Goal: Find specific page/section: Find specific page/section

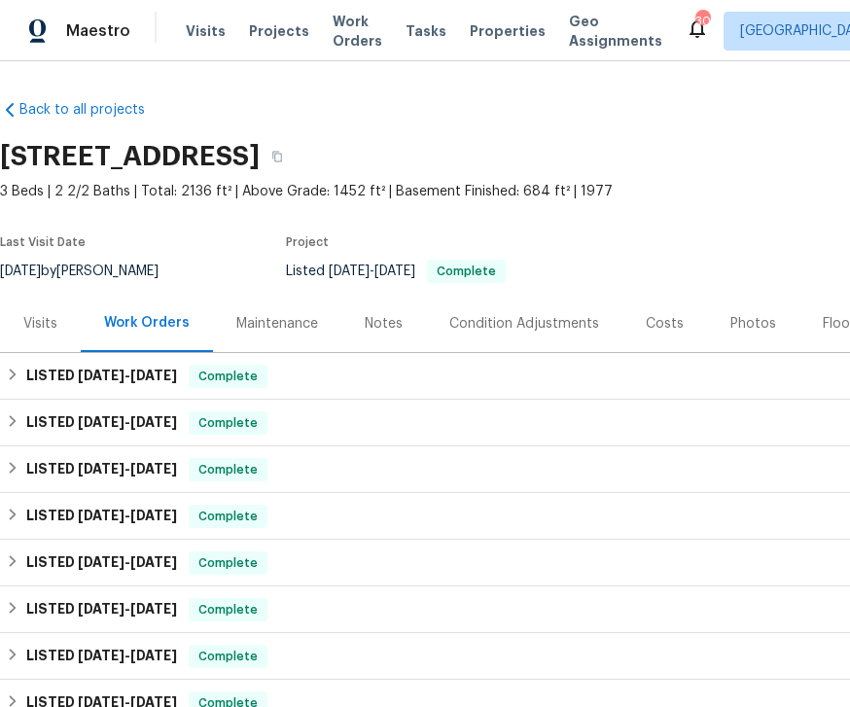
click at [198, 28] on span "Visits" at bounding box center [206, 30] width 40 height 19
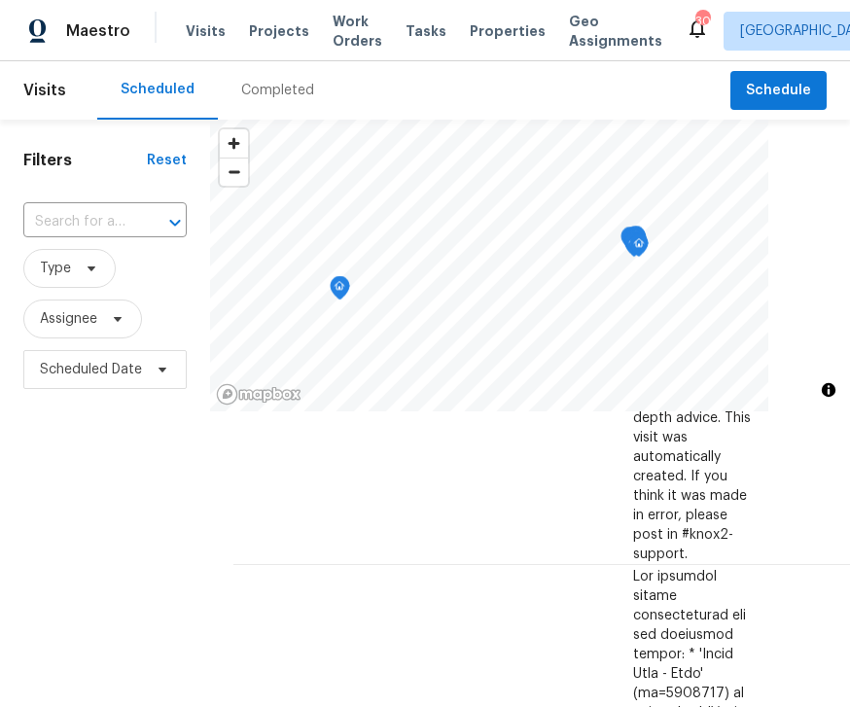
scroll to position [2000, 0]
click at [480, 23] on span "Properties" at bounding box center [508, 30] width 76 height 19
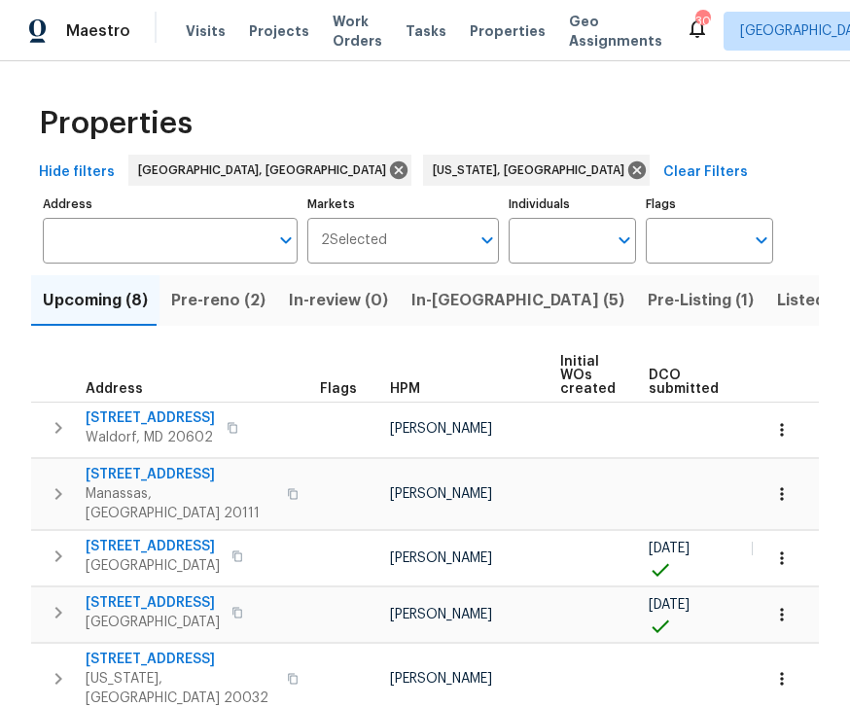
click at [592, 235] on input "Individuals" at bounding box center [558, 241] width 98 height 46
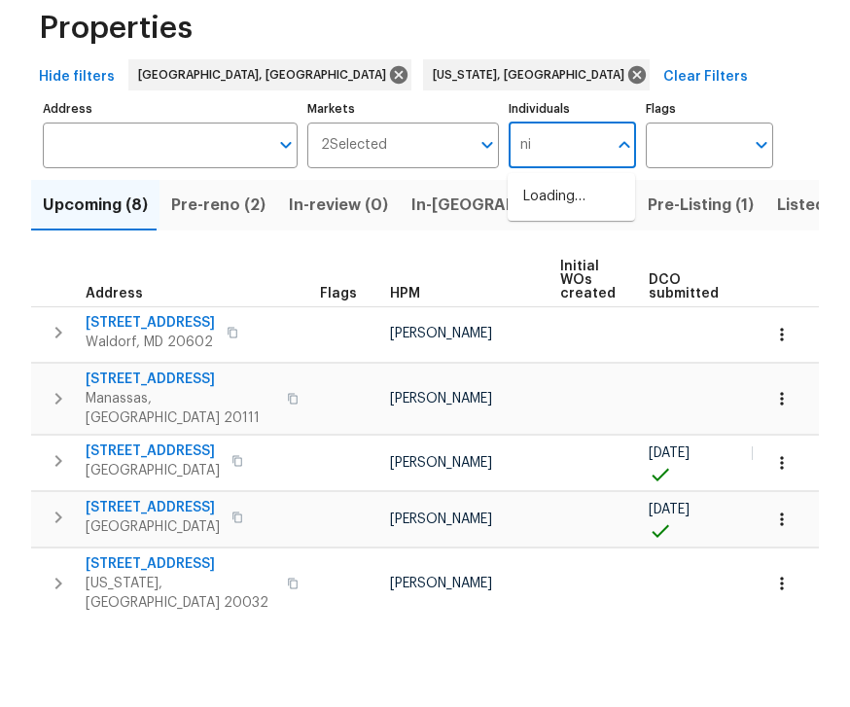
type input "n"
type input "J"
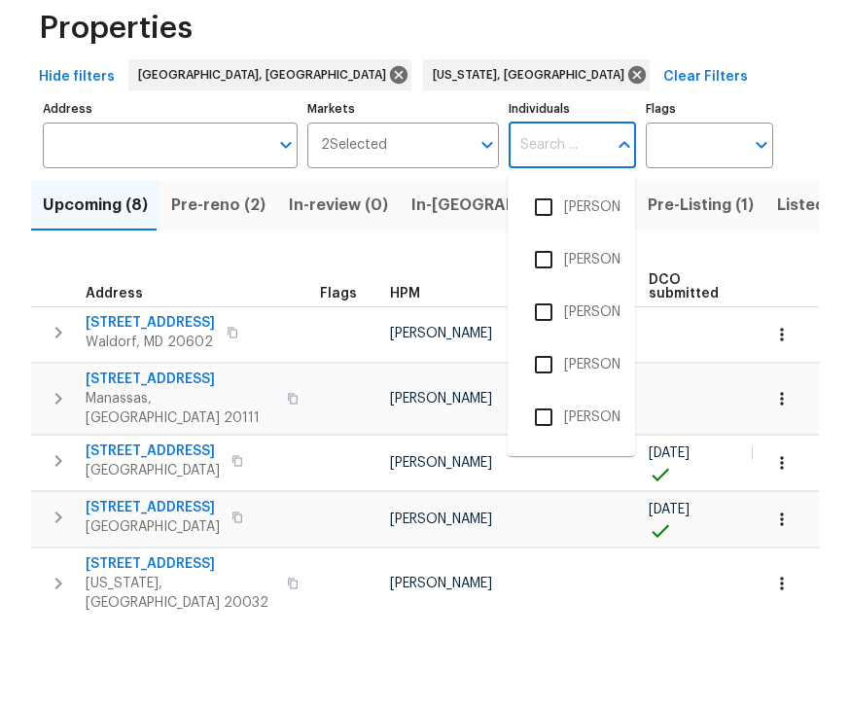
click at [380, 264] on div "Upcoming (8) Pre-reno (2) In-review (0) In-reno (5) Pre-Listing (1) Listed (80)…" at bounding box center [425, 598] width 788 height 668
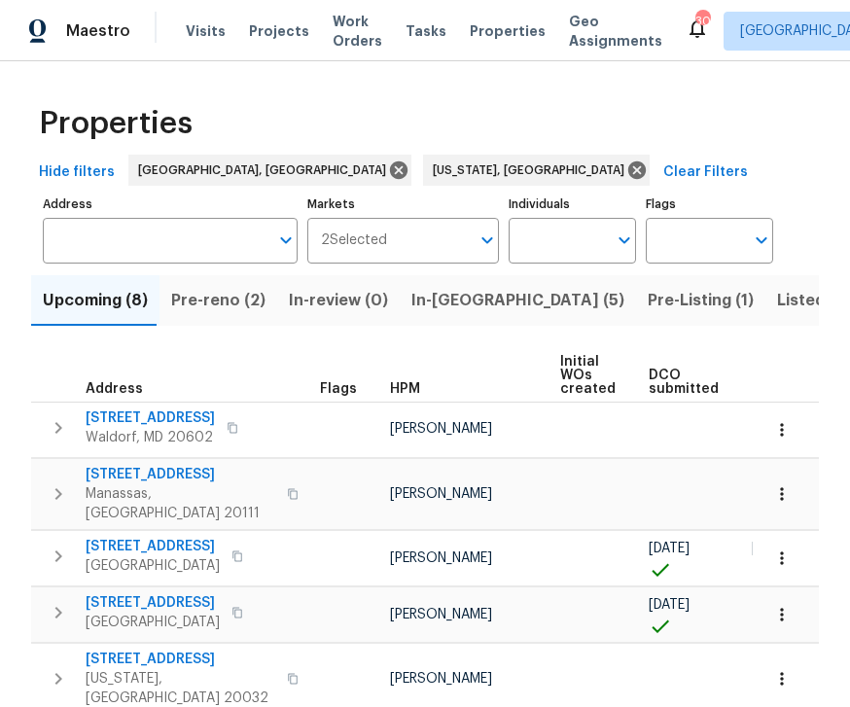
click at [423, 287] on span "In-[GEOGRAPHIC_DATA] (5)" at bounding box center [518, 300] width 213 height 27
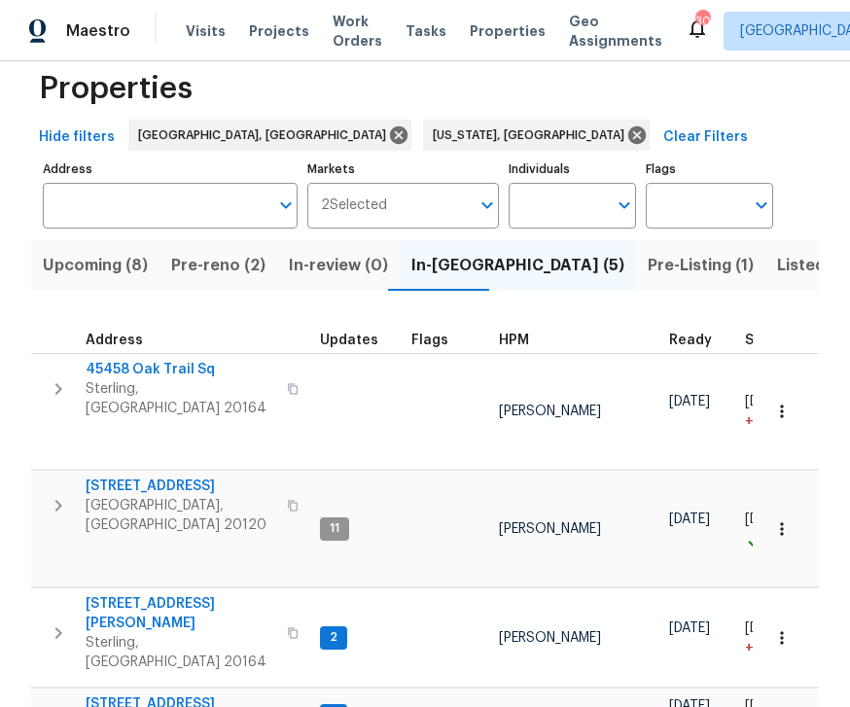
scroll to position [30, 0]
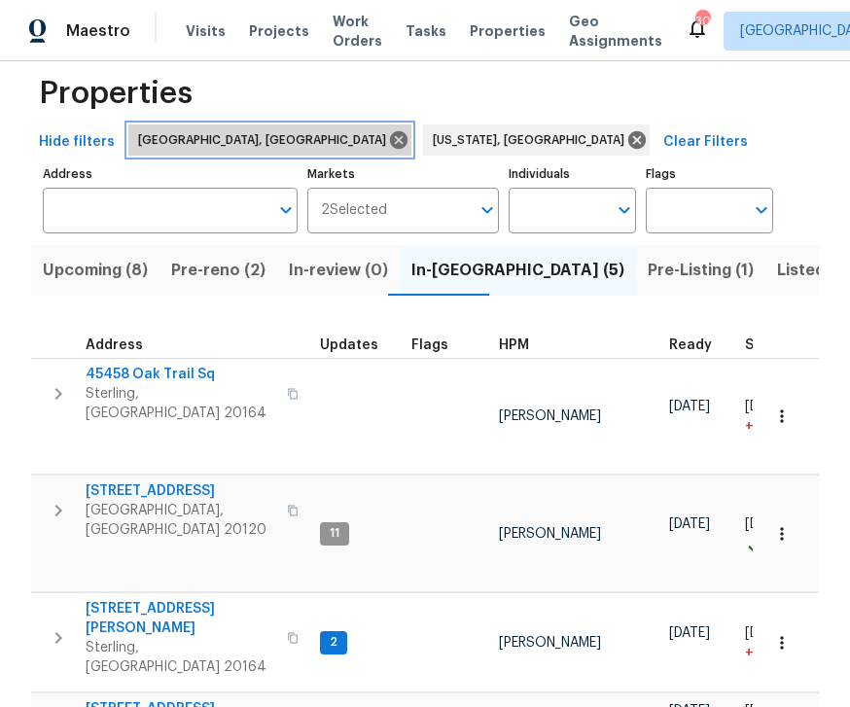
click at [390, 145] on icon at bounding box center [399, 140] width 18 height 18
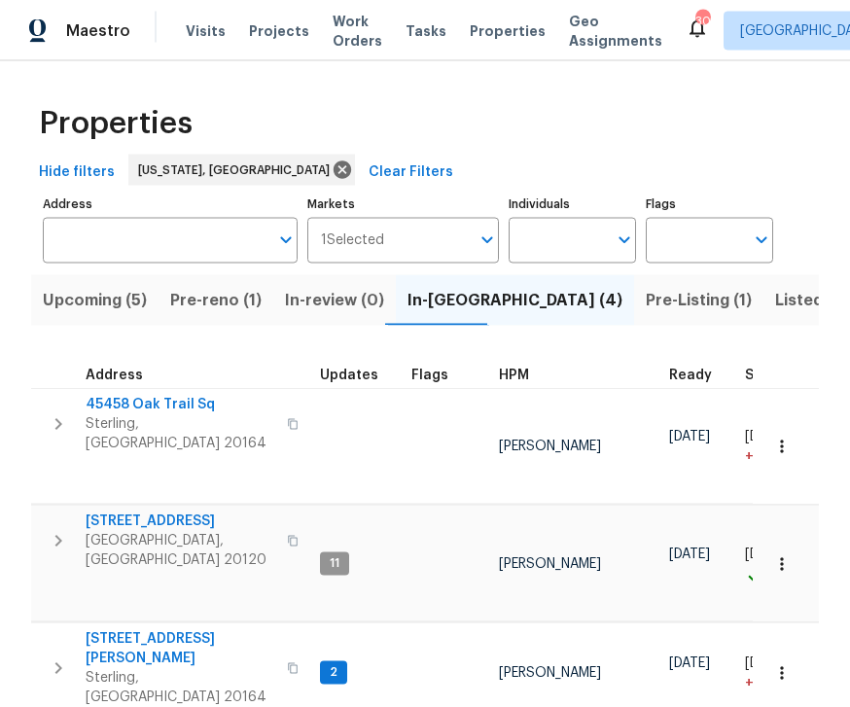
scroll to position [37, 0]
click at [545, 666] on span "[PERSON_NAME]" at bounding box center [550, 673] width 102 height 14
click at [141, 629] on span "[STREET_ADDRESS][PERSON_NAME]" at bounding box center [181, 648] width 190 height 39
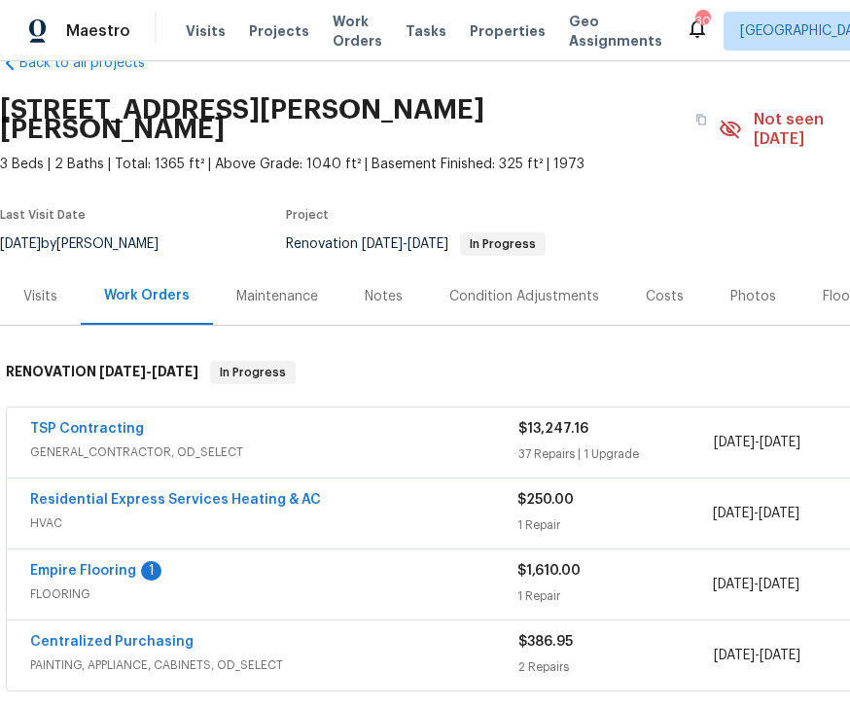
scroll to position [47, 0]
click at [260, 419] on div "TSP Contracting" at bounding box center [274, 430] width 488 height 23
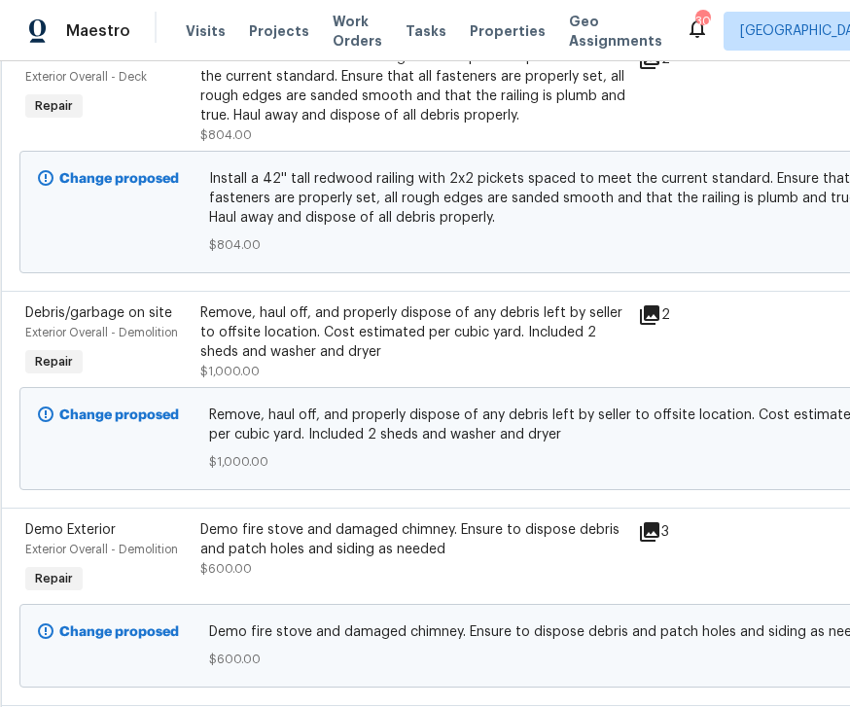
scroll to position [1196, 3]
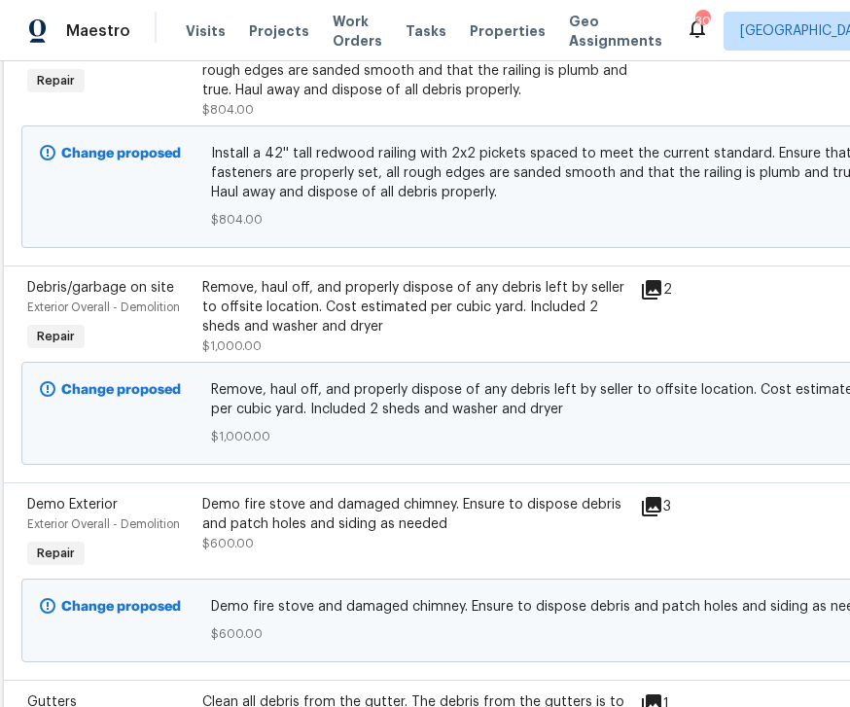
click at [658, 280] on icon at bounding box center [651, 289] width 19 height 19
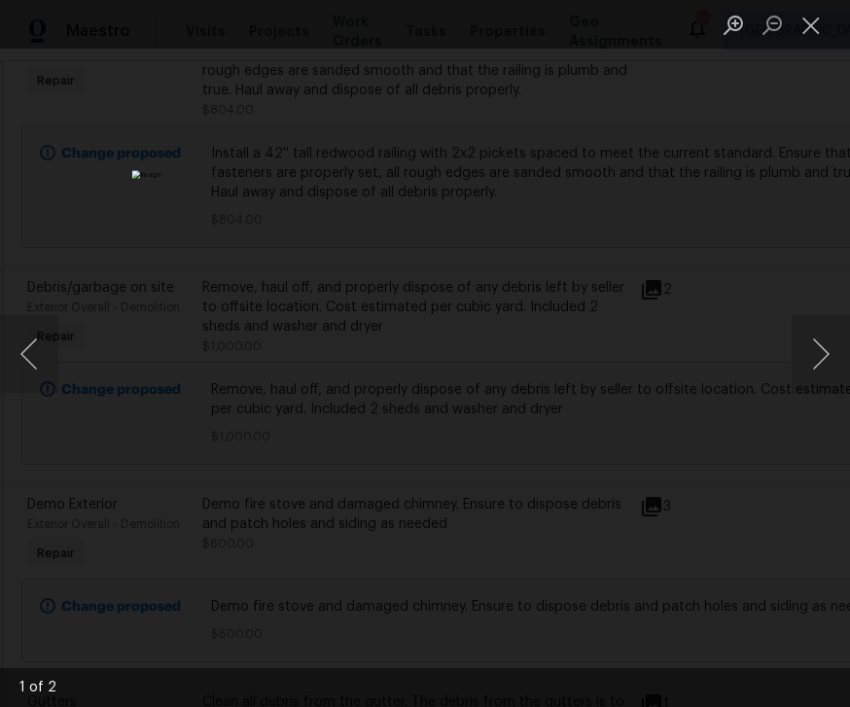
click at [823, 369] on button "Next image" at bounding box center [821, 354] width 58 height 78
click at [828, 372] on button "Next image" at bounding box center [821, 354] width 58 height 78
click at [822, 15] on button "Close lightbox" at bounding box center [811, 25] width 39 height 34
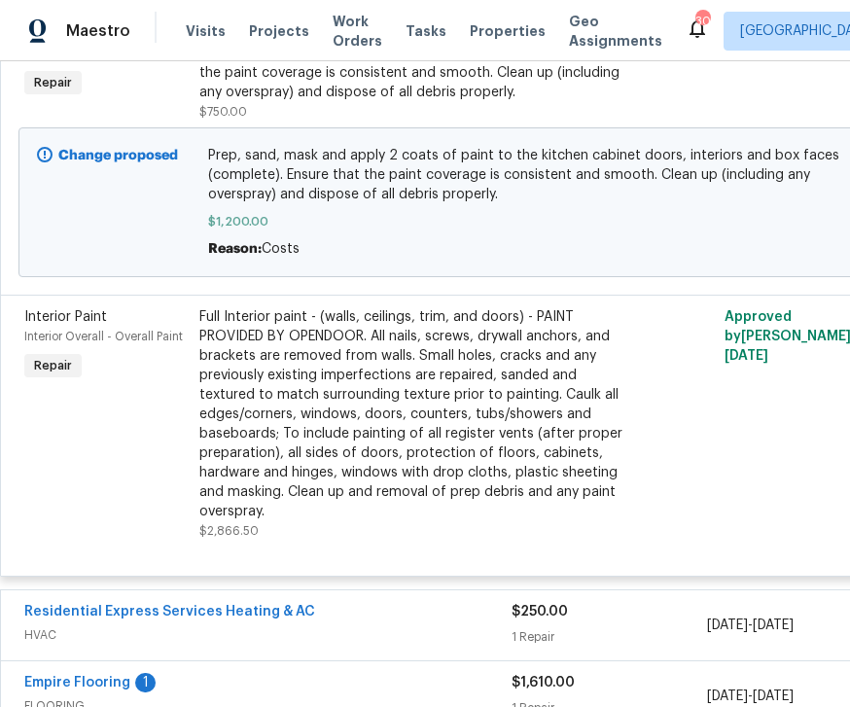
scroll to position [8975, 9]
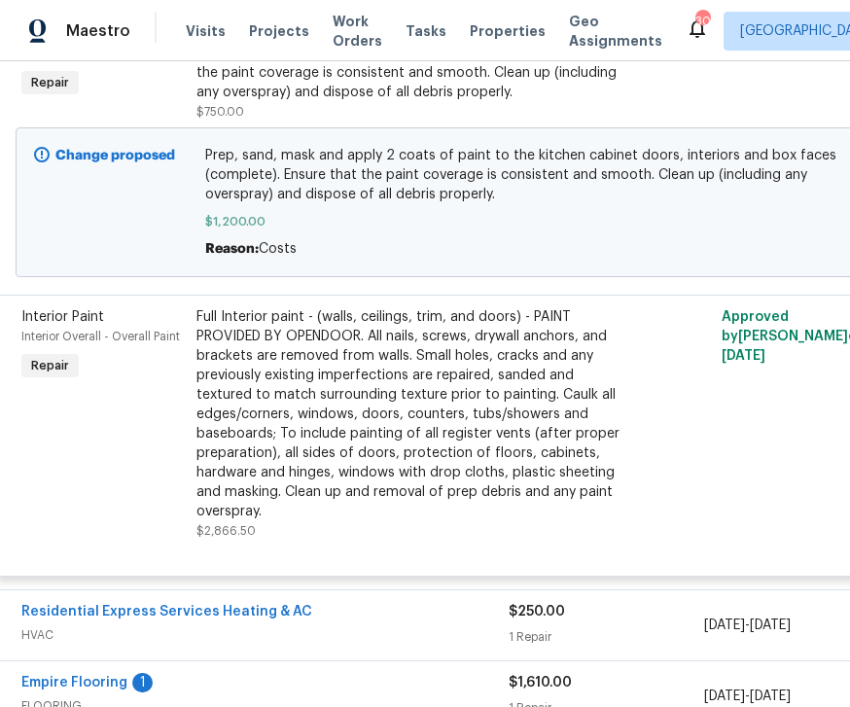
click at [429, 499] on div "Full Interior paint - (walls, ceilings, trim, and doors) - PAINT PROVIDED BY OP…" at bounding box center [410, 414] width 426 height 214
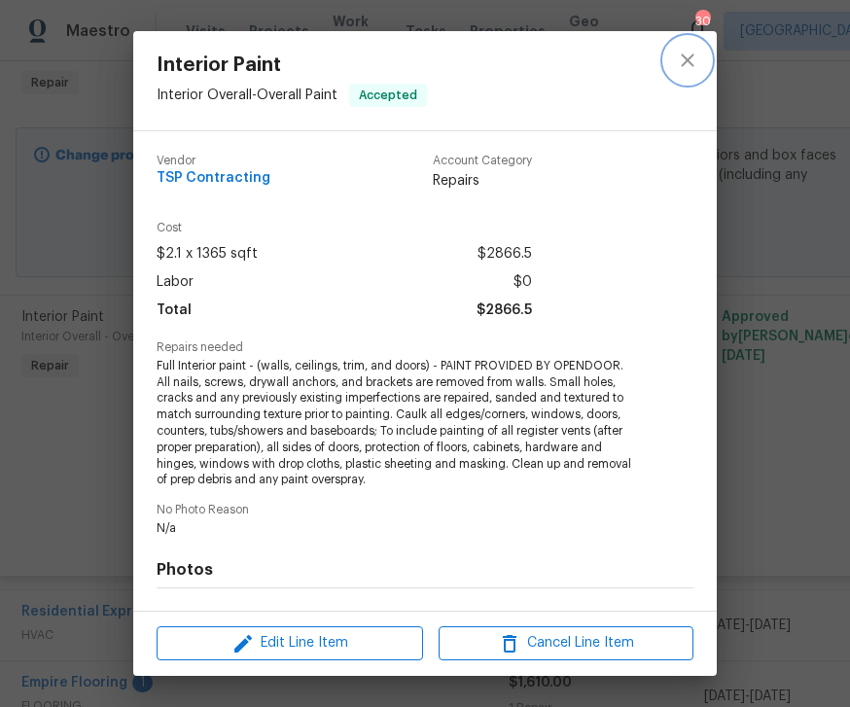
click at [689, 51] on icon "close" at bounding box center [687, 60] width 23 height 23
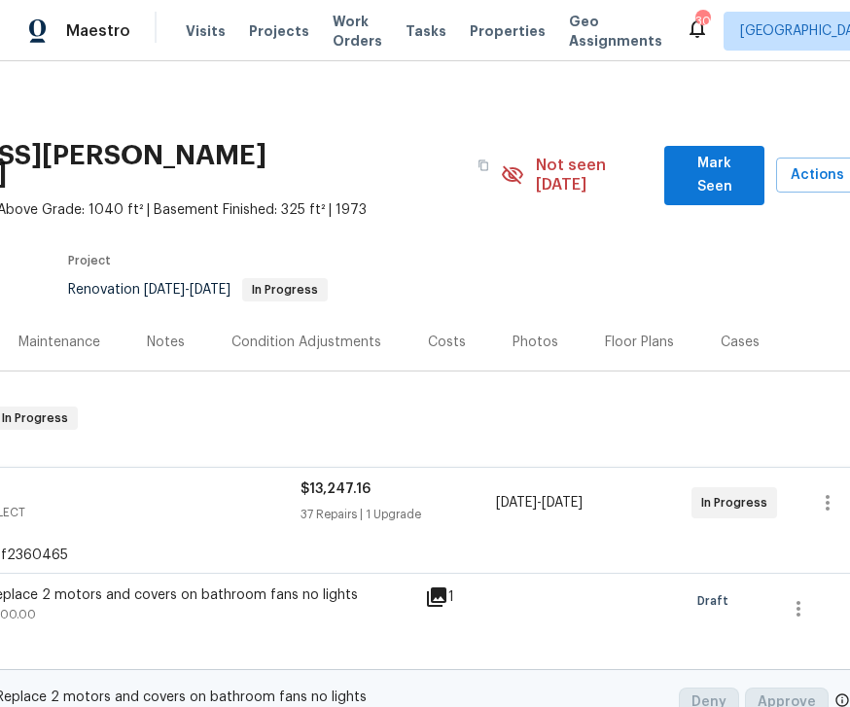
scroll to position [1, 219]
click at [432, 333] on div "Costs" at bounding box center [446, 342] width 38 height 19
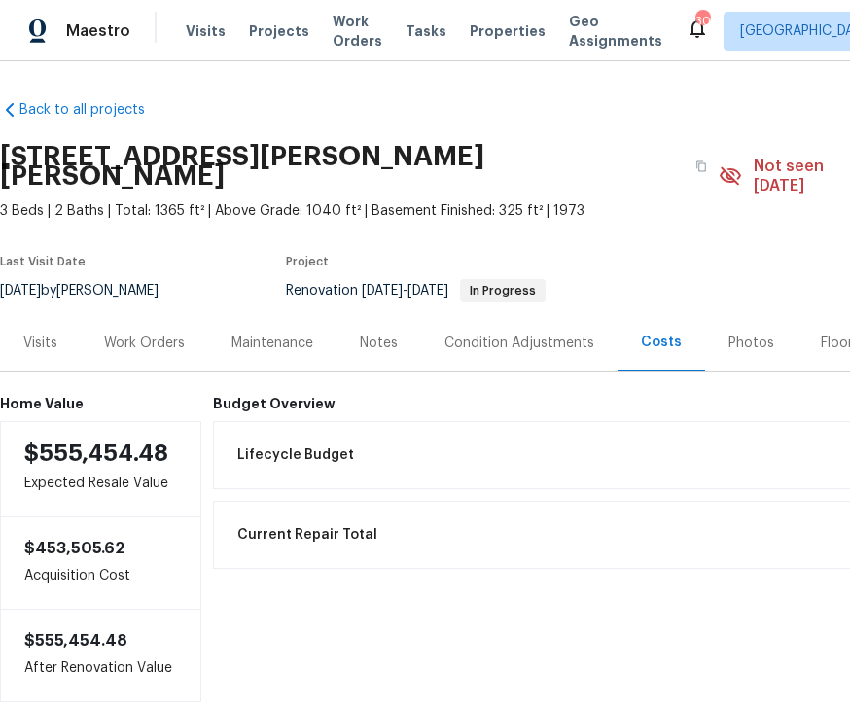
click at [469, 16] on div "Visits Projects Work Orders Tasks Properties Geo Assignments" at bounding box center [436, 31] width 500 height 39
click at [479, 28] on span "Properties" at bounding box center [508, 30] width 76 height 19
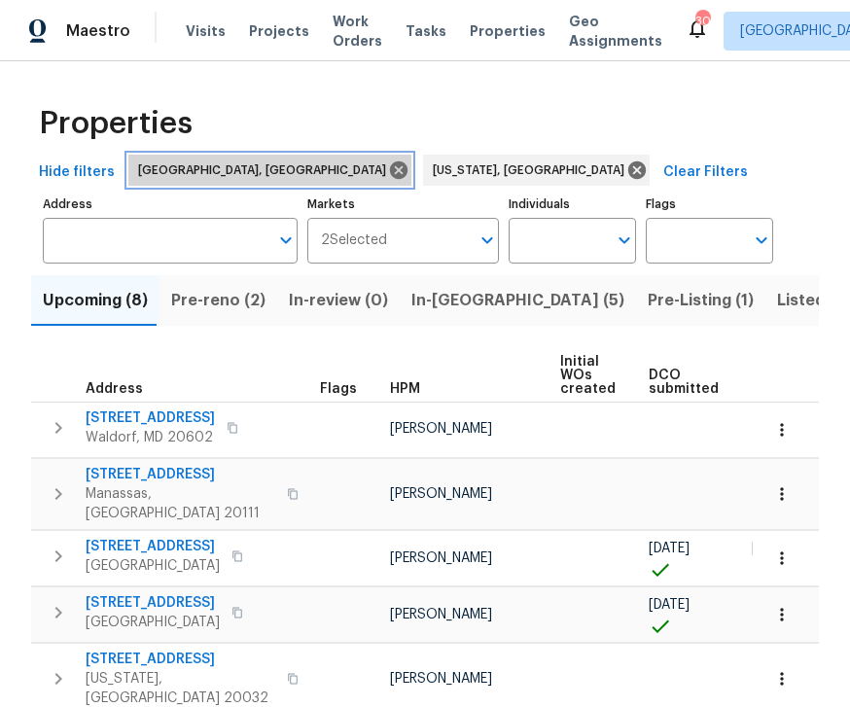
click at [388, 163] on icon at bounding box center [398, 170] width 21 height 21
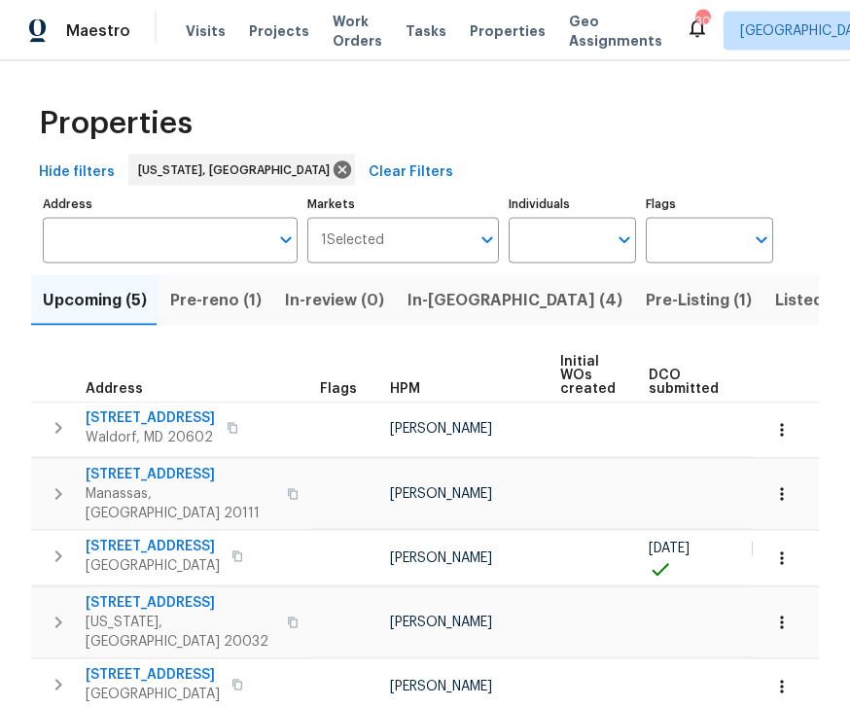
scroll to position [56, 0]
click at [415, 287] on span "In-[GEOGRAPHIC_DATA] (4)" at bounding box center [515, 300] width 215 height 27
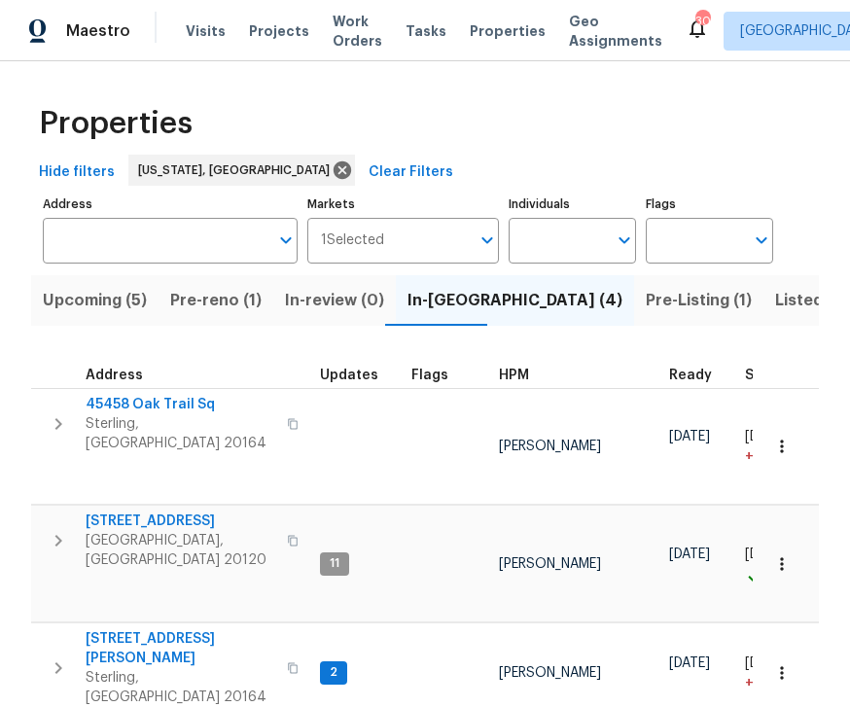
click at [708, 673] on div at bounding box center [699, 682] width 60 height 19
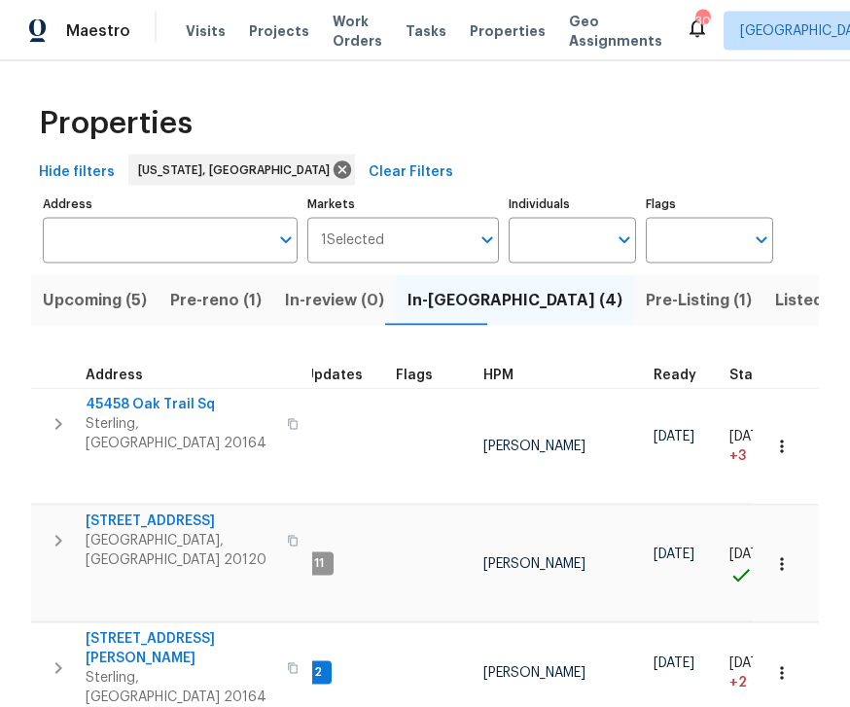
scroll to position [37, 0]
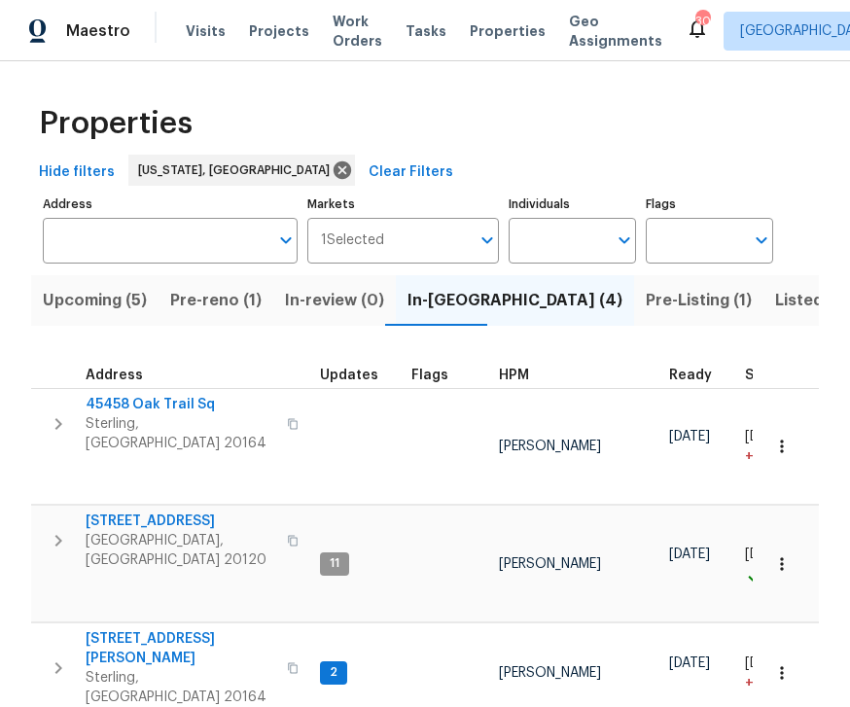
click at [143, 395] on span "45458 Oak Trail Sq" at bounding box center [181, 404] width 190 height 19
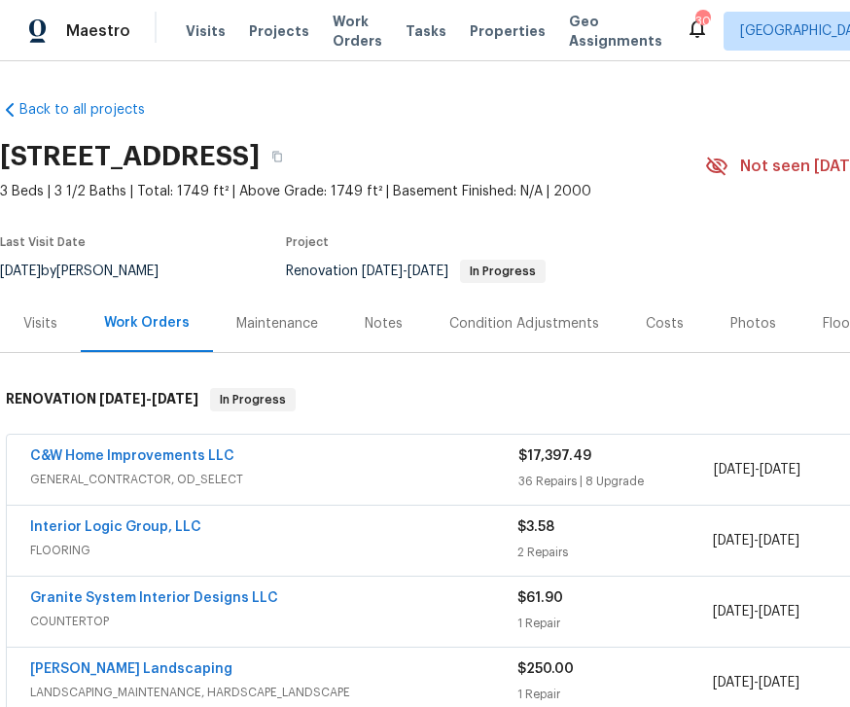
click at [125, 460] on link "C&W Home Improvements LLC" at bounding box center [132, 456] width 204 height 14
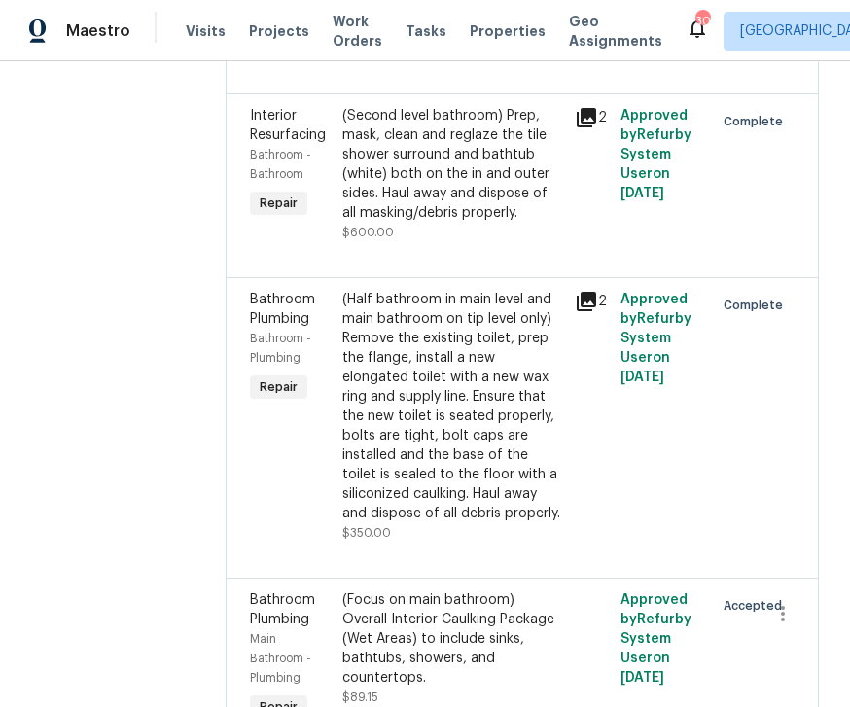
scroll to position [1613, 0]
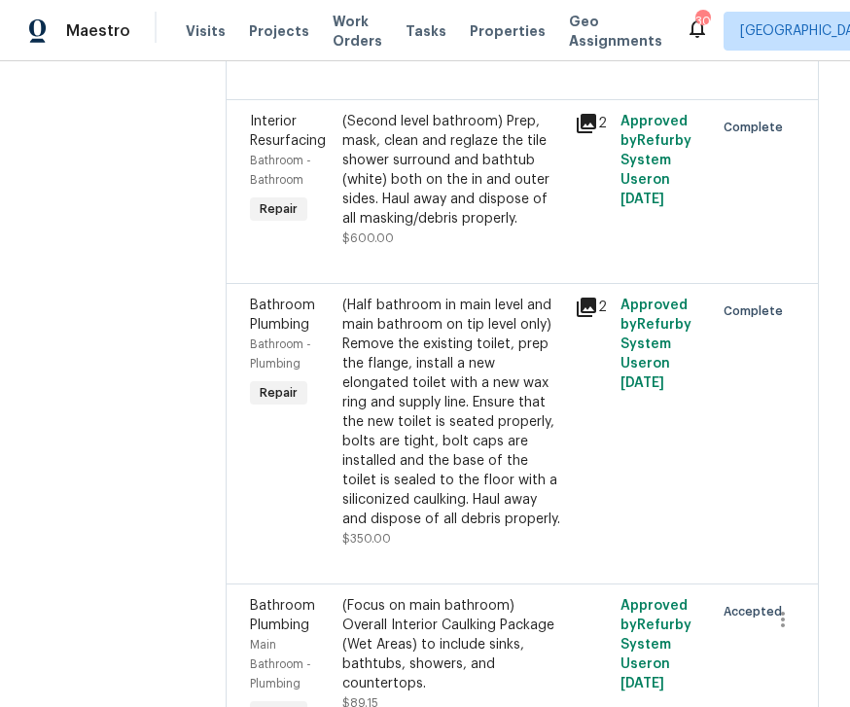
click at [397, 198] on div "(Second level bathroom) Prep, mask, clean and reglaze the tile shower surround …" at bounding box center [452, 170] width 220 height 117
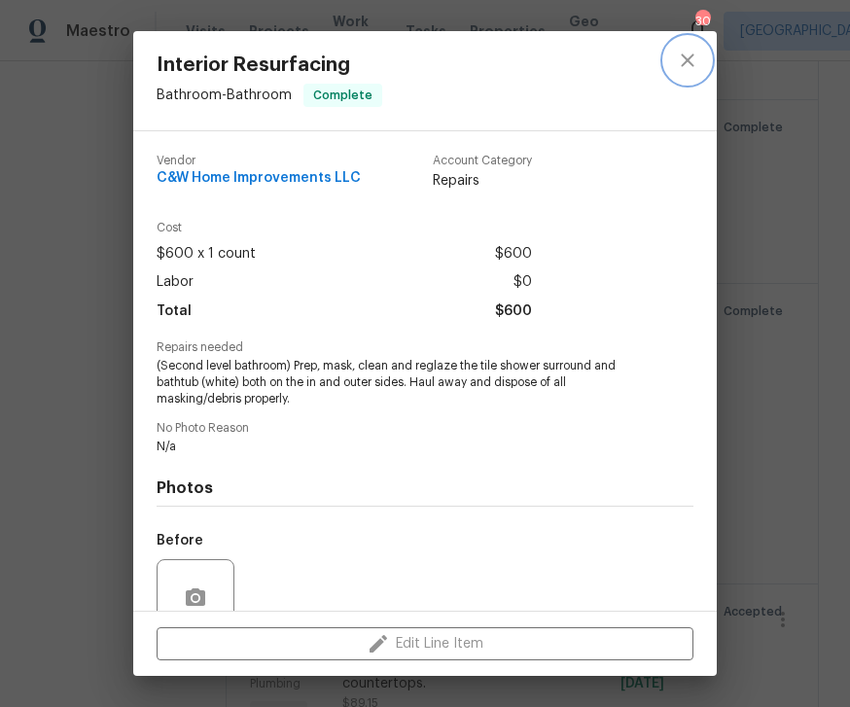
click at [676, 53] on icon "close" at bounding box center [687, 60] width 23 height 23
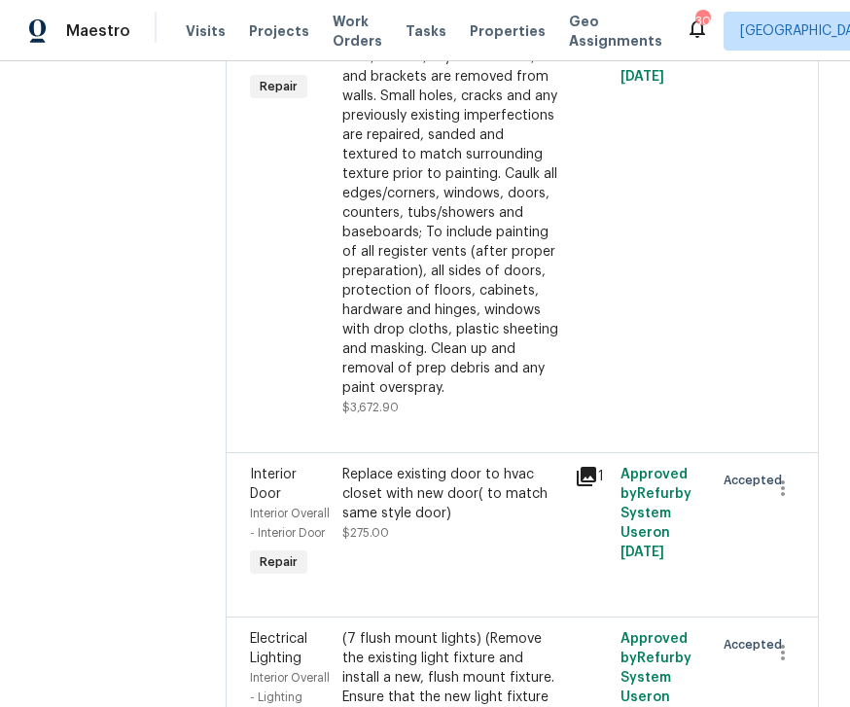
scroll to position [5335, 0]
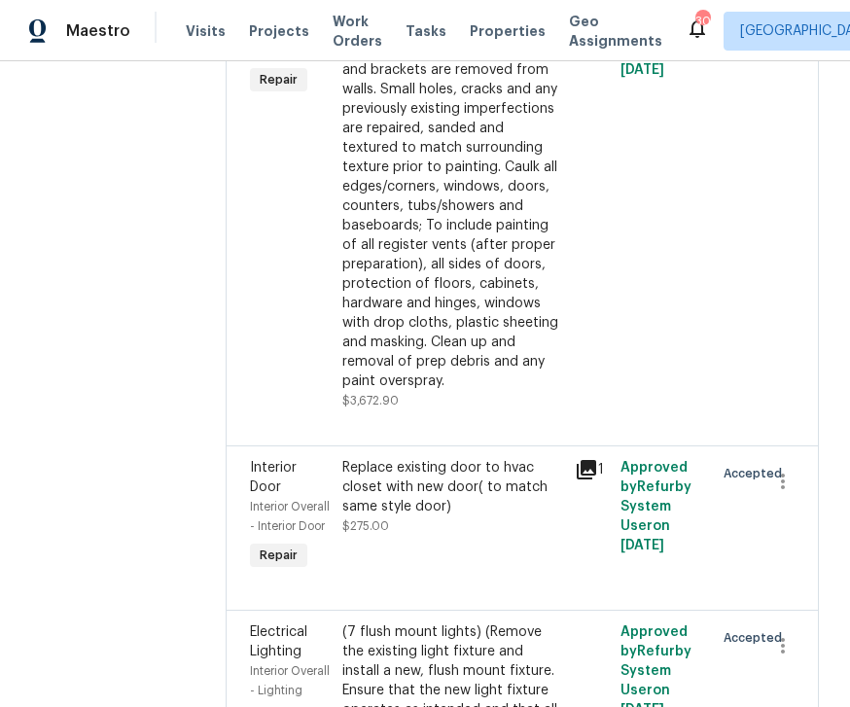
click at [448, 343] on div "Full Interior paint - (walls, ceilings, trim, and doors) - PAINT PROVIDED BY OP…" at bounding box center [452, 186] width 220 height 409
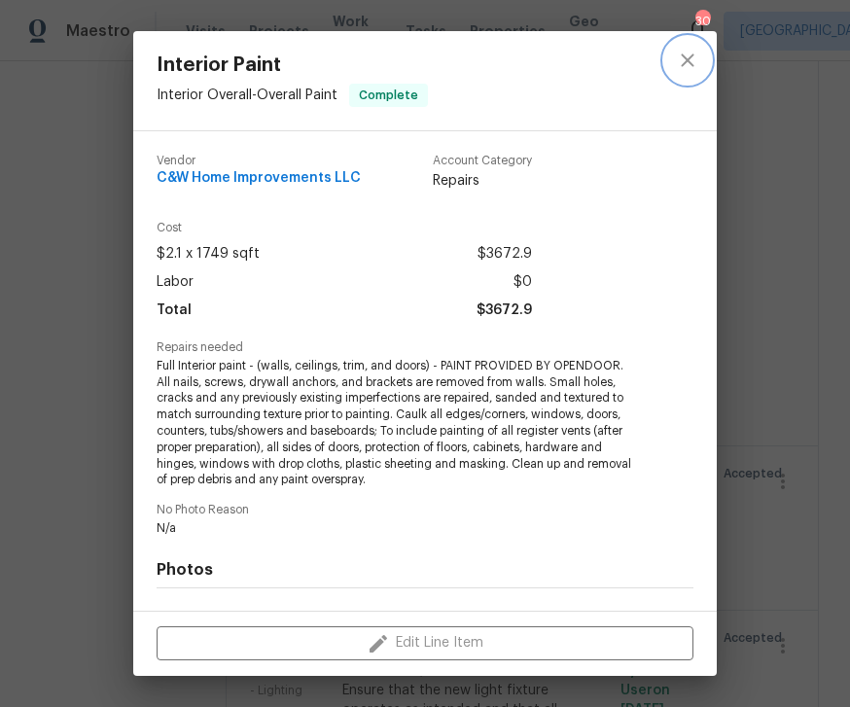
click at [698, 48] on button "close" at bounding box center [687, 60] width 47 height 47
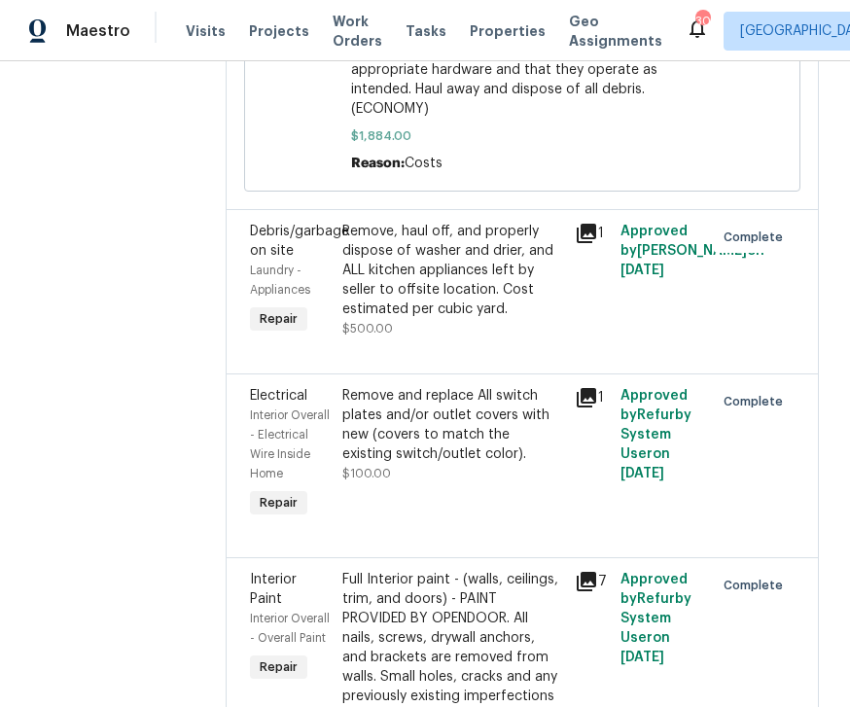
scroll to position [4748, 0]
click at [421, 318] on div "Remove, haul off, and properly dispose of washer and drier, and ALL kitchen app…" at bounding box center [452, 269] width 220 height 97
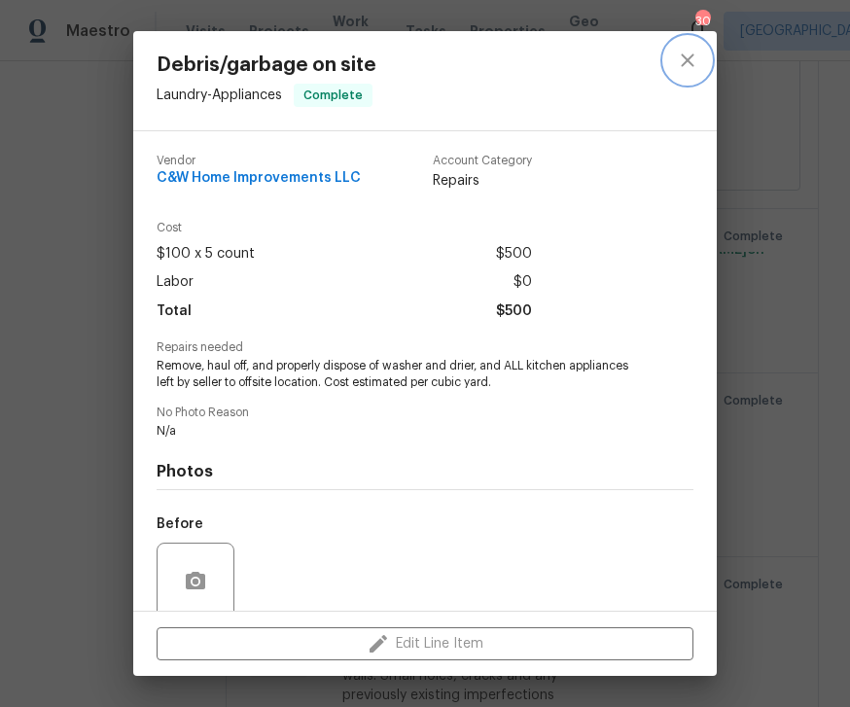
click at [688, 46] on button "close" at bounding box center [687, 60] width 47 height 47
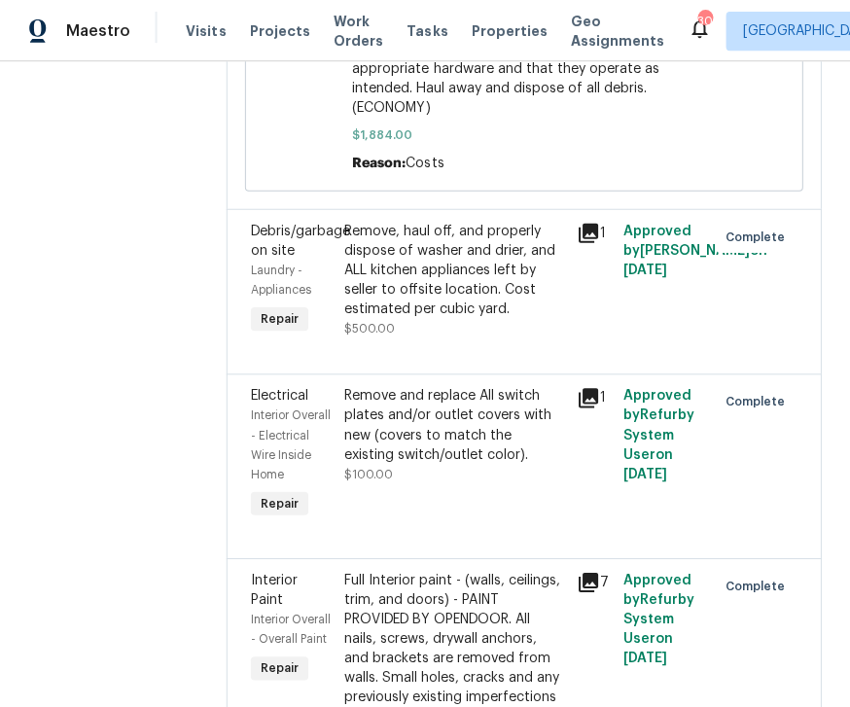
click at [418, 118] on span "Remove the existing kitchen base cabinets (if present) and install a new kitche…" at bounding box center [522, 40] width 342 height 156
click at [362, 145] on span "$1,884.00" at bounding box center [522, 134] width 342 height 19
click at [338, 123] on div at bounding box center [301, 67] width 89 height 222
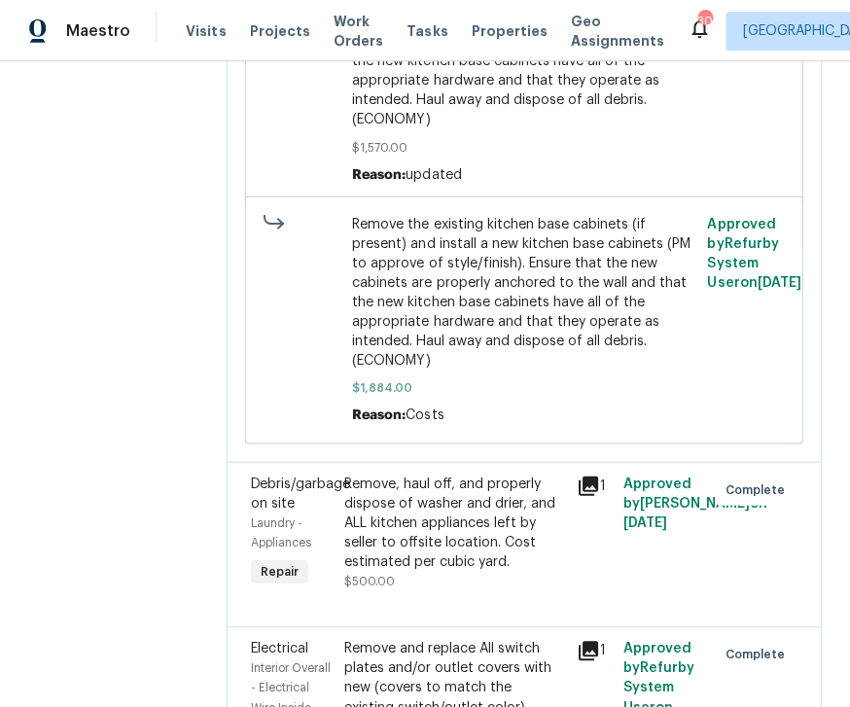
scroll to position [4495, 0]
click at [651, 121] on span "Remove the existing kitchen base cabinets (if present) and install a new kitche…" at bounding box center [522, 53] width 342 height 156
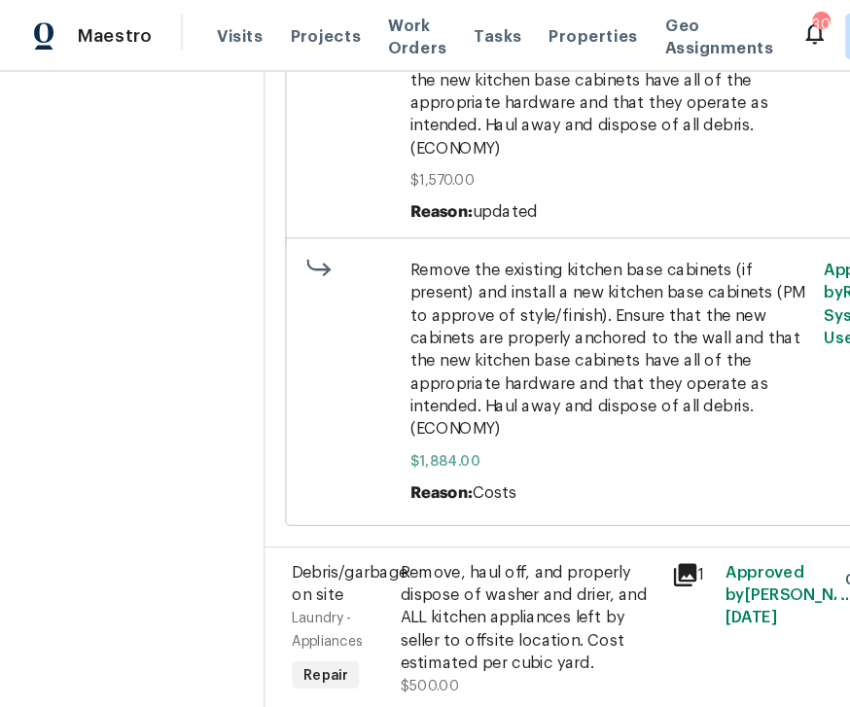
click at [484, 26] on span "Properties" at bounding box center [508, 30] width 76 height 19
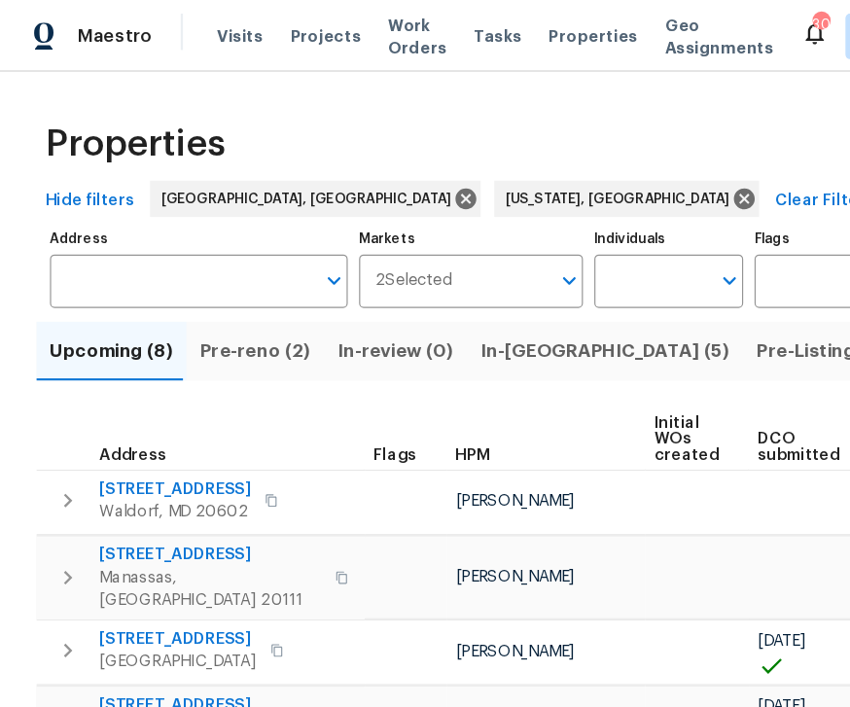
click at [99, 297] on span "Upcoming (8)" at bounding box center [95, 300] width 105 height 27
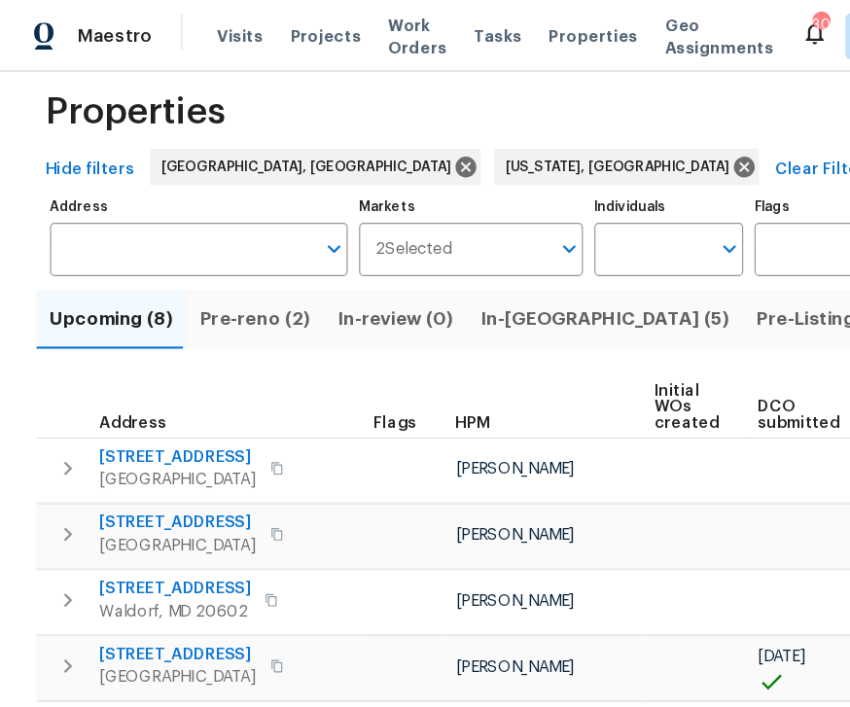
scroll to position [26, 0]
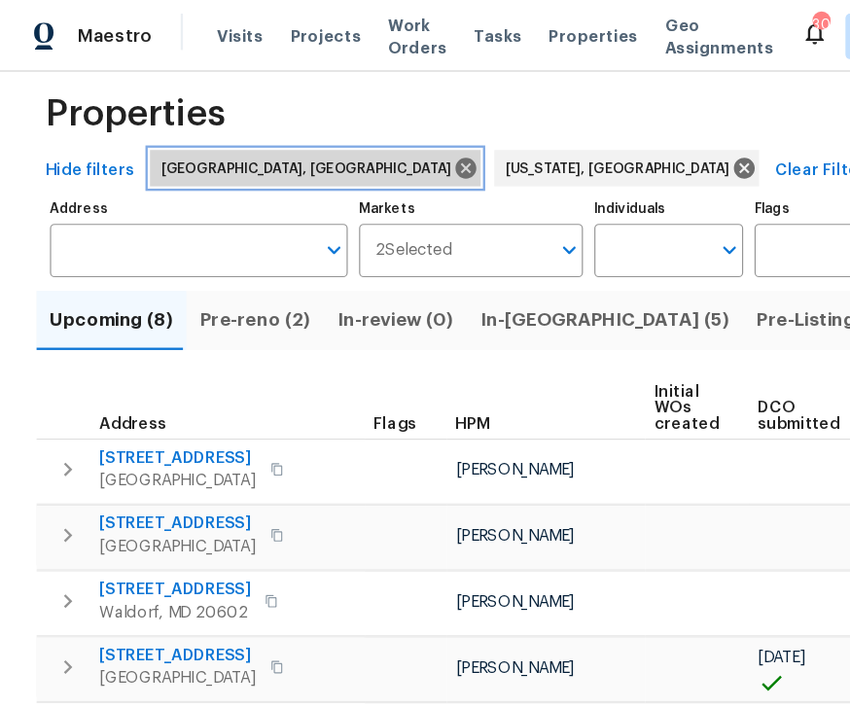
click at [245, 129] on div "[GEOGRAPHIC_DATA], [GEOGRAPHIC_DATA]" at bounding box center [269, 143] width 283 height 31
click at [390, 141] on icon at bounding box center [399, 144] width 18 height 18
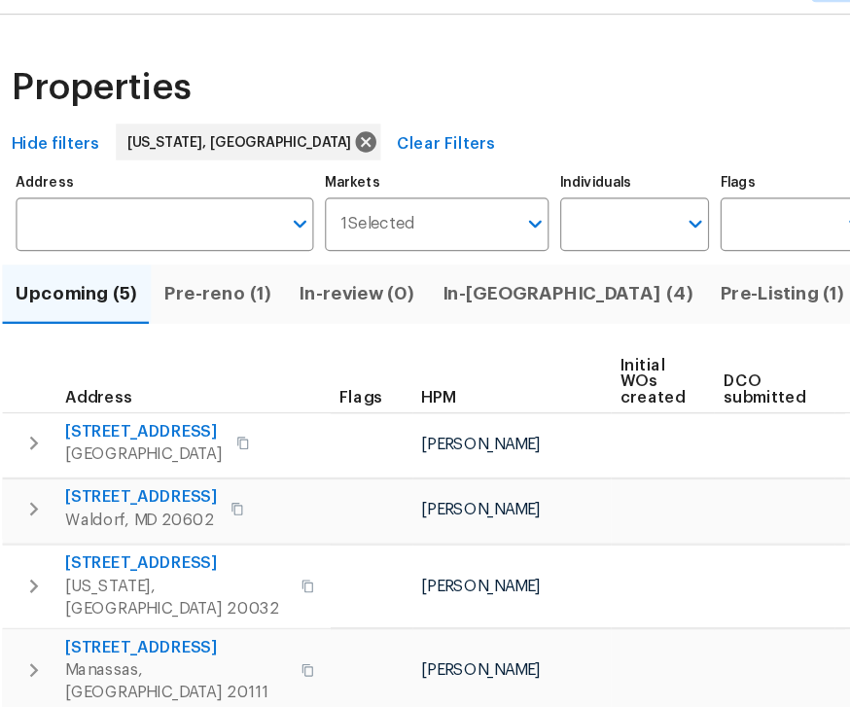
click at [646, 287] on span "Pre-Listing (1)" at bounding box center [699, 300] width 106 height 27
